Goal: Information Seeking & Learning: Check status

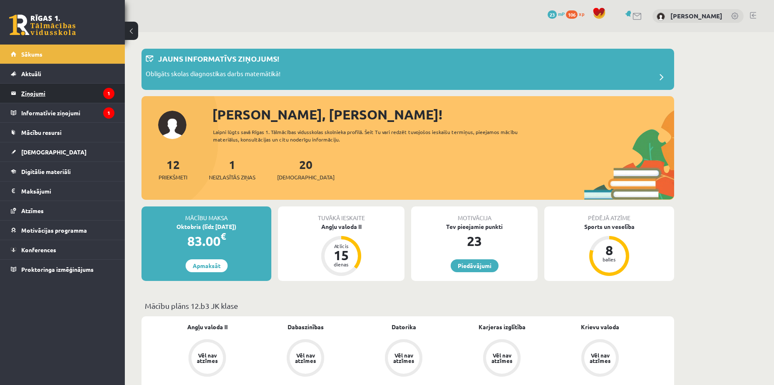
click at [30, 93] on legend "Ziņojumi 1" at bounding box center [67, 93] width 93 height 19
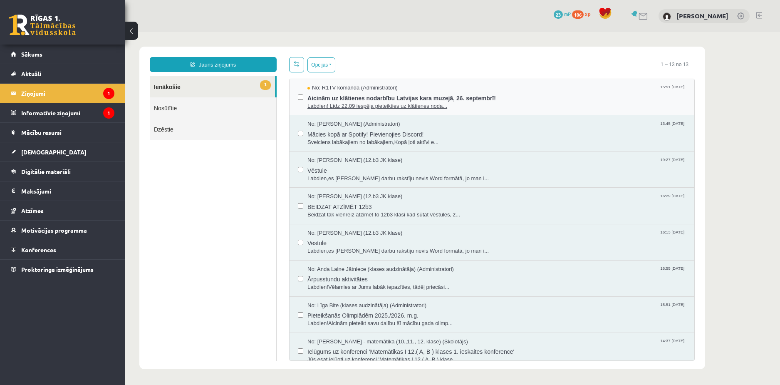
click at [371, 101] on span "Aicinām uz klātienes nodarbību Latvijas kara muzejā, 26. septembrī!" at bounding box center [496, 97] width 379 height 10
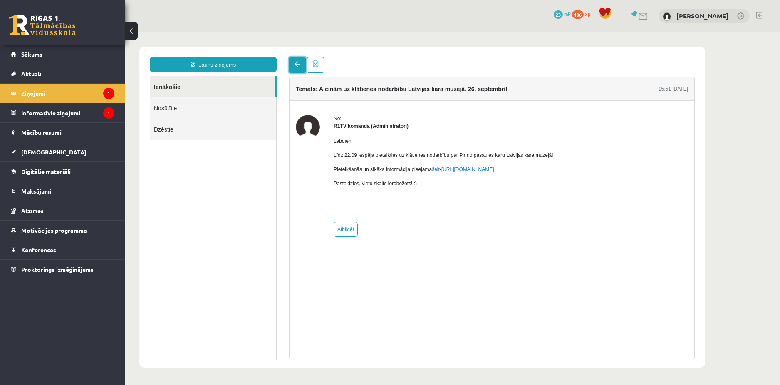
click at [297, 66] on span at bounding box center [298, 64] width 6 height 6
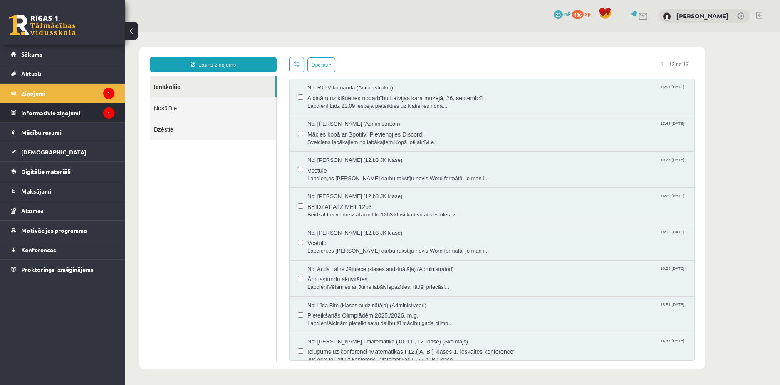
click at [58, 106] on legend "Informatīvie ziņojumi 1" at bounding box center [67, 112] width 93 height 19
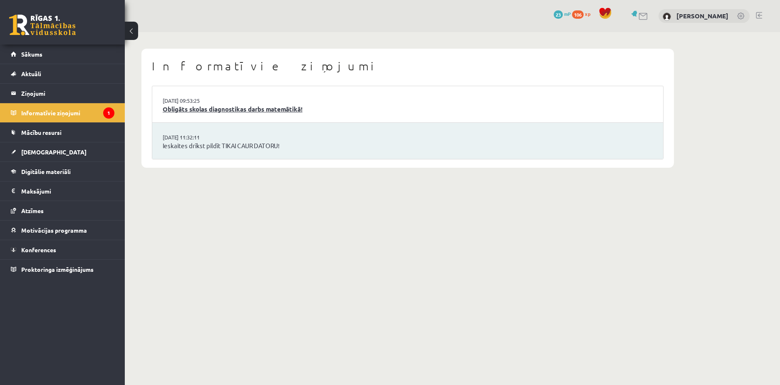
click at [236, 107] on link "Obligāts skolas diagnostikas darbs matemātikā!" at bounding box center [408, 109] width 490 height 10
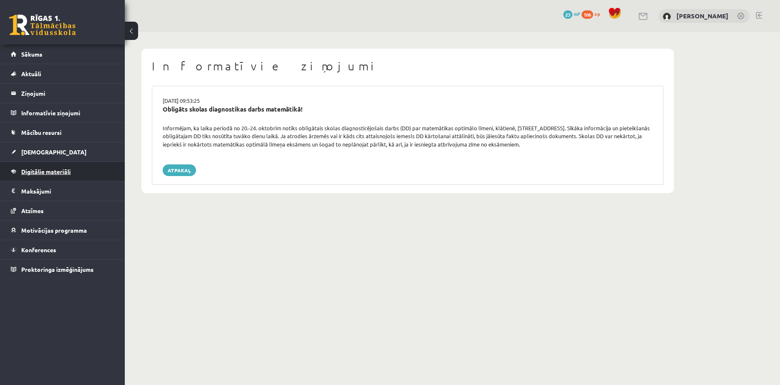
click at [32, 170] on span "Digitālie materiāli" at bounding box center [46, 171] width 50 height 7
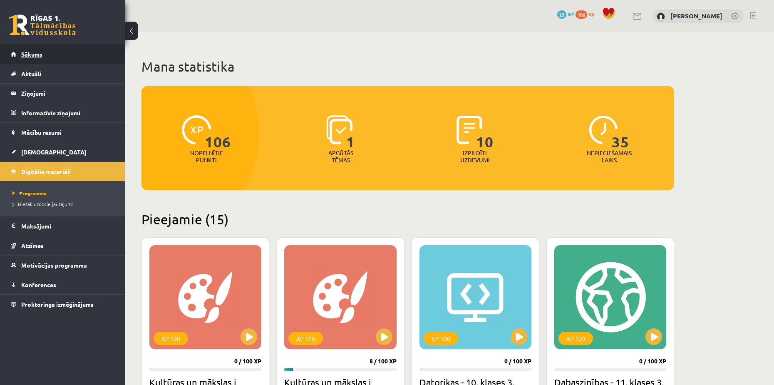
click at [35, 54] on span "Sākums" at bounding box center [31, 53] width 21 height 7
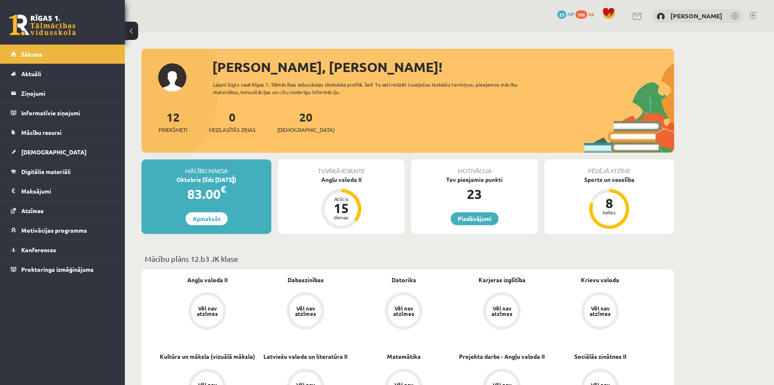
click at [224, 178] on div "Oktobris (līdz 15.10.25)" at bounding box center [206, 179] width 130 height 9
click at [250, 212] on div "Mācību maksa Oktobris (līdz 15.10.25) 83.00 € Apmaksāt" at bounding box center [206, 196] width 130 height 74
click at [31, 191] on legend "Maksājumi 0" at bounding box center [67, 190] width 93 height 19
